Goal: Information Seeking & Learning: Learn about a topic

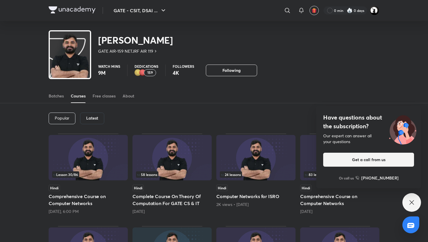
click at [414, 197] on div "Have questions about the subscription? Our expert can answer all your questions…" at bounding box center [412, 202] width 19 height 19
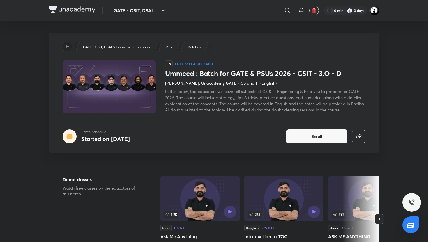
click at [66, 50] on button "button" at bounding box center [67, 46] width 9 height 9
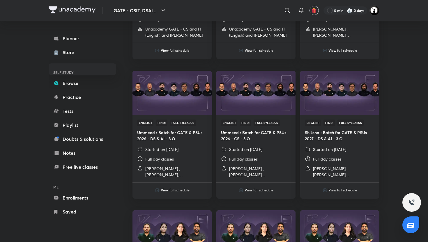
scroll to position [853, 0]
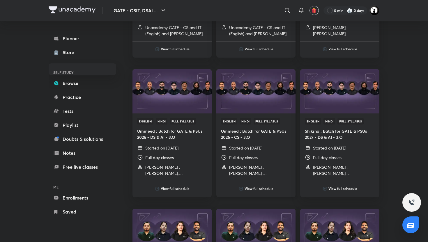
click at [258, 172] on p "[PERSON_NAME] , [PERSON_NAME], [PERSON_NAME] and 2 more" at bounding box center [260, 170] width 62 height 12
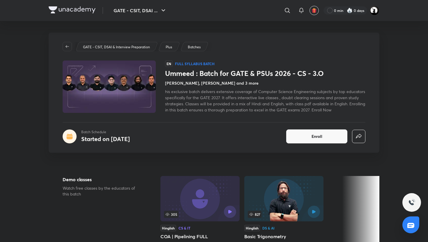
click at [227, 83] on h4 "[PERSON_NAME], [PERSON_NAME] and 3 more" at bounding box center [212, 83] width 94 height 6
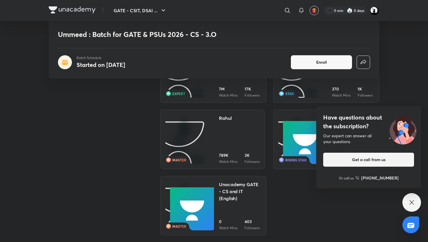
scroll to position [669, 0]
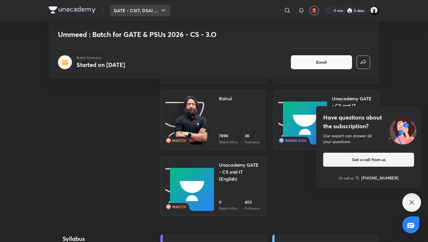
click at [124, 9] on button "GATE - CSIT, DSAI ..." at bounding box center [140, 11] width 60 height 12
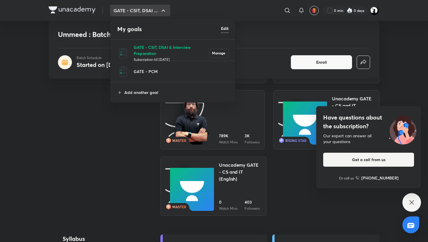
click at [138, 46] on p "GATE - CSIT, DSAI & Interview Preparation" at bounding box center [171, 50] width 75 height 12
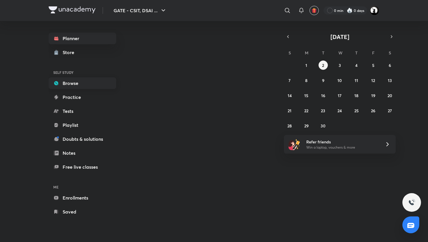
click at [68, 86] on link "Browse" at bounding box center [83, 83] width 68 height 12
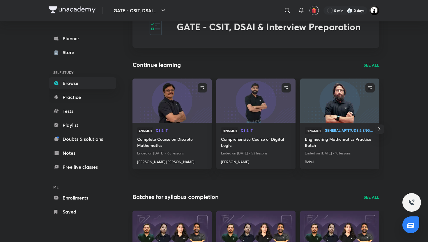
scroll to position [24, 0]
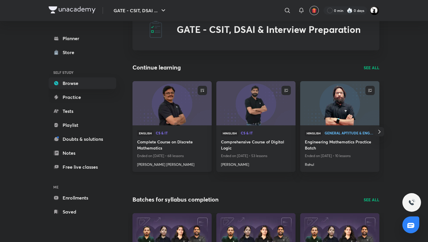
click at [165, 162] on h4 "Sridhar Dhulipala Venkata" at bounding box center [172, 164] width 70 height 8
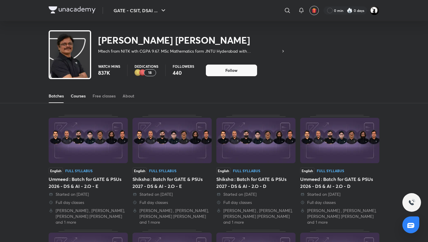
click at [75, 93] on link "Courses" at bounding box center [78, 96] width 15 height 14
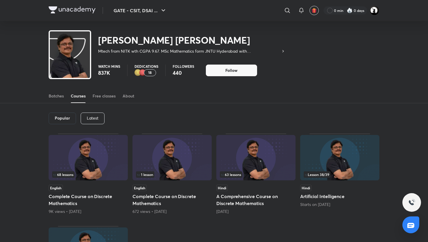
click at [86, 117] on div "Latest" at bounding box center [93, 119] width 24 height 12
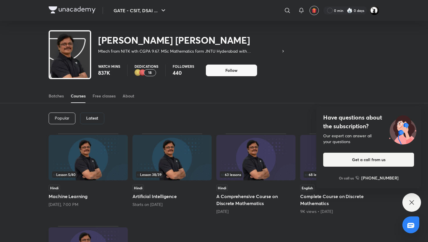
click at [410, 205] on icon at bounding box center [411, 202] width 7 height 7
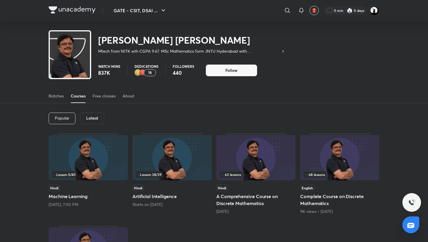
click at [97, 113] on div "Latest" at bounding box center [92, 119] width 24 height 12
click at [97, 116] on h6 "Latest" at bounding box center [92, 118] width 12 height 5
click at [276, 153] on img at bounding box center [255, 157] width 79 height 45
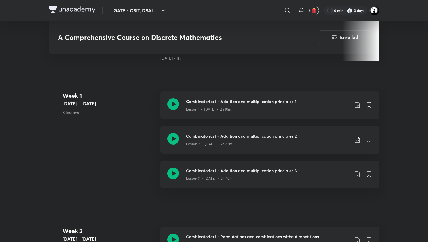
scroll to position [260, 0]
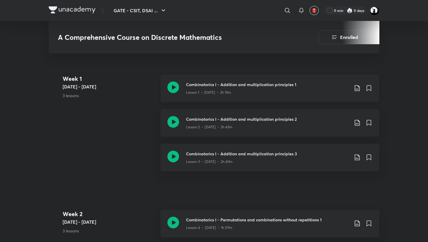
click at [201, 91] on p "Lesson 1 • Apr 4 • 2h 10m" at bounding box center [208, 92] width 45 height 5
